Goal: Task Accomplishment & Management: Complete application form

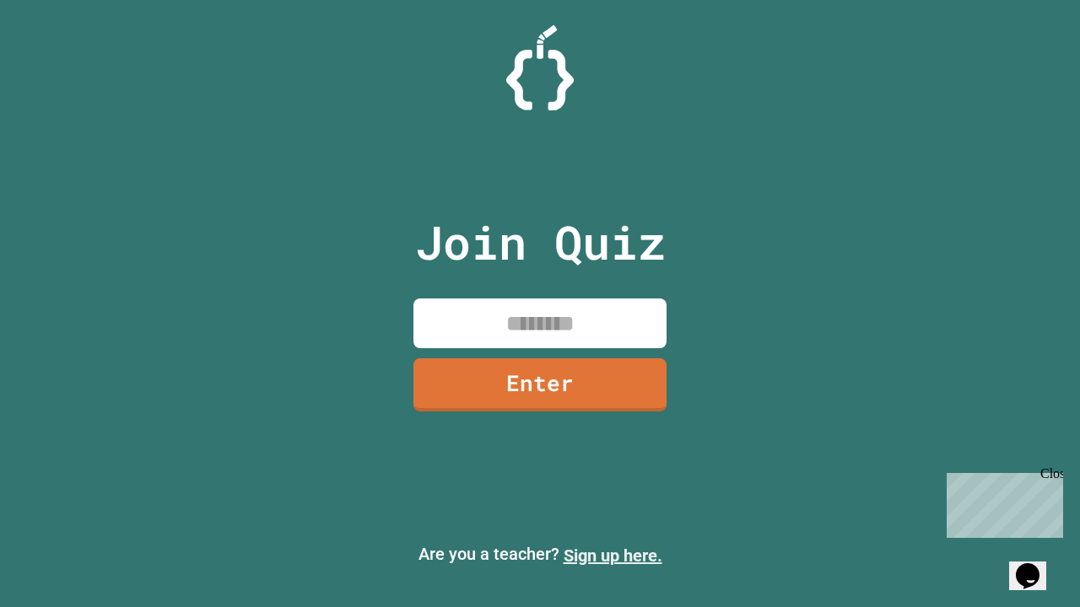
click at [612, 556] on link "Sign up here." at bounding box center [613, 556] width 99 height 20
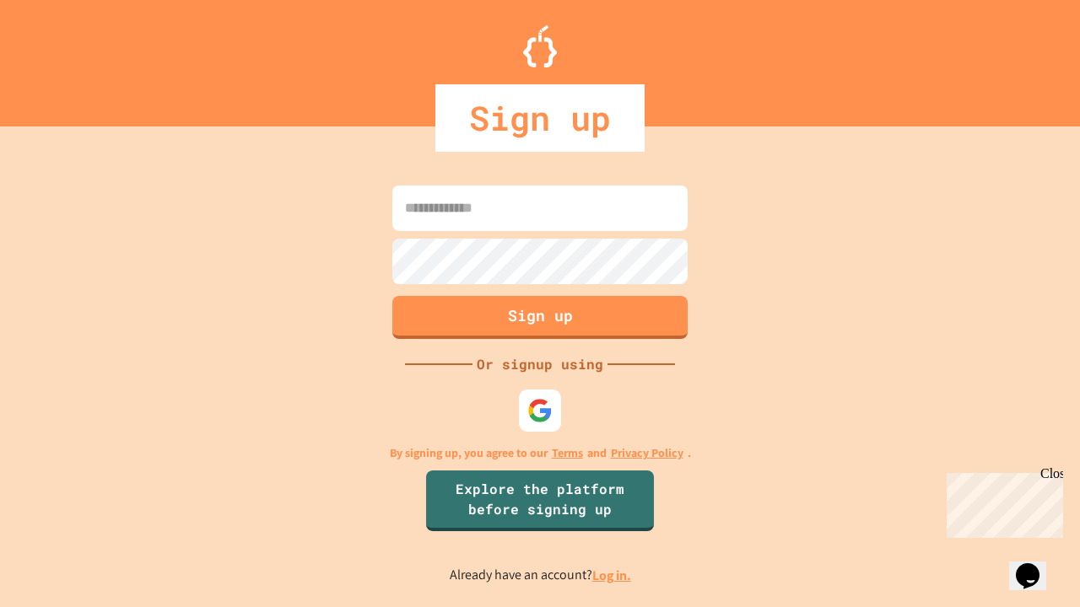
click at [612, 575] on link "Log in." at bounding box center [611, 576] width 39 height 18
